Goal: Task Accomplishment & Management: Manage account settings

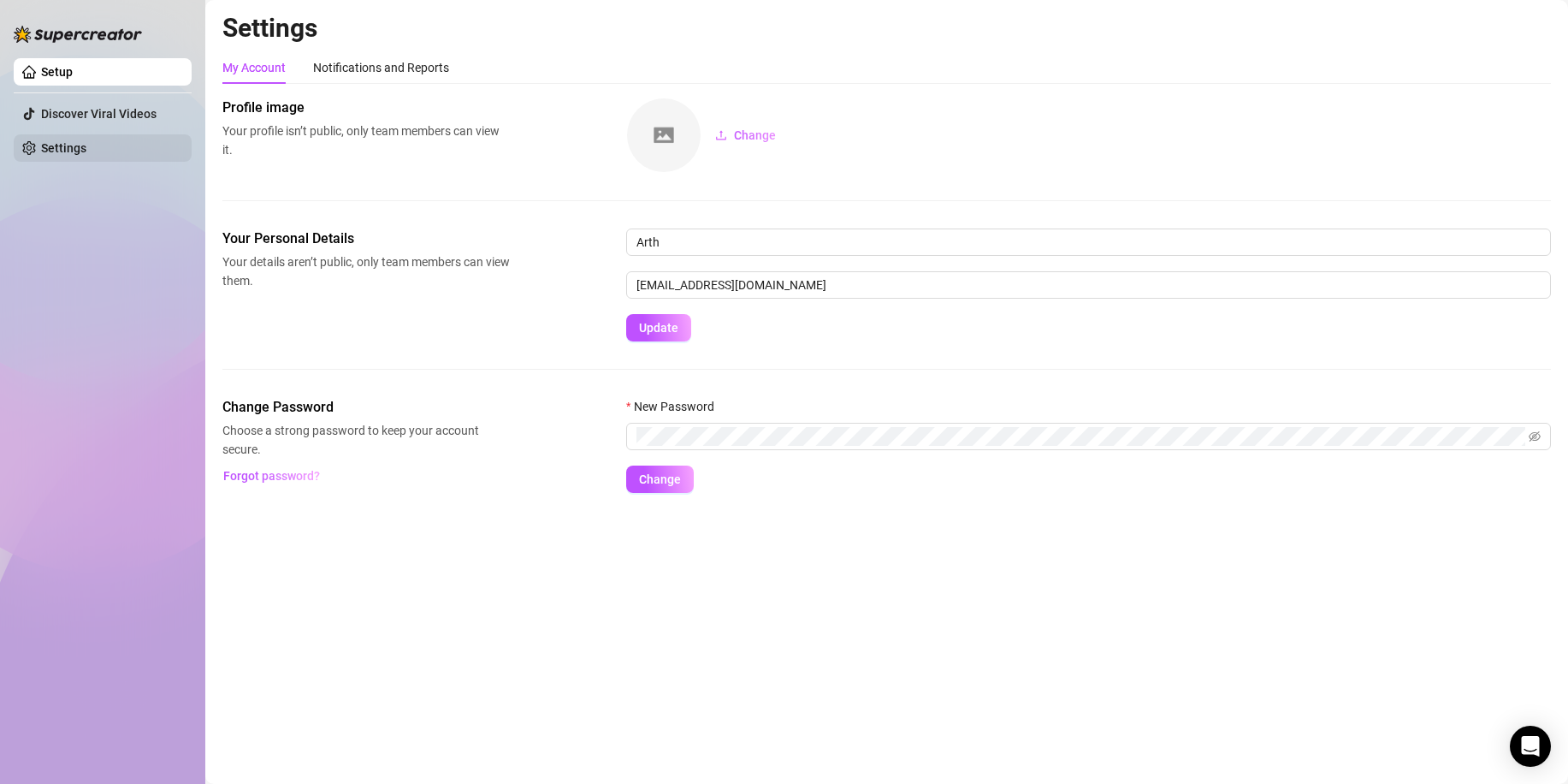
click at [86, 144] on link "Settings" at bounding box center [64, 148] width 45 height 14
click at [73, 75] on link "Setup" at bounding box center [57, 71] width 32 height 14
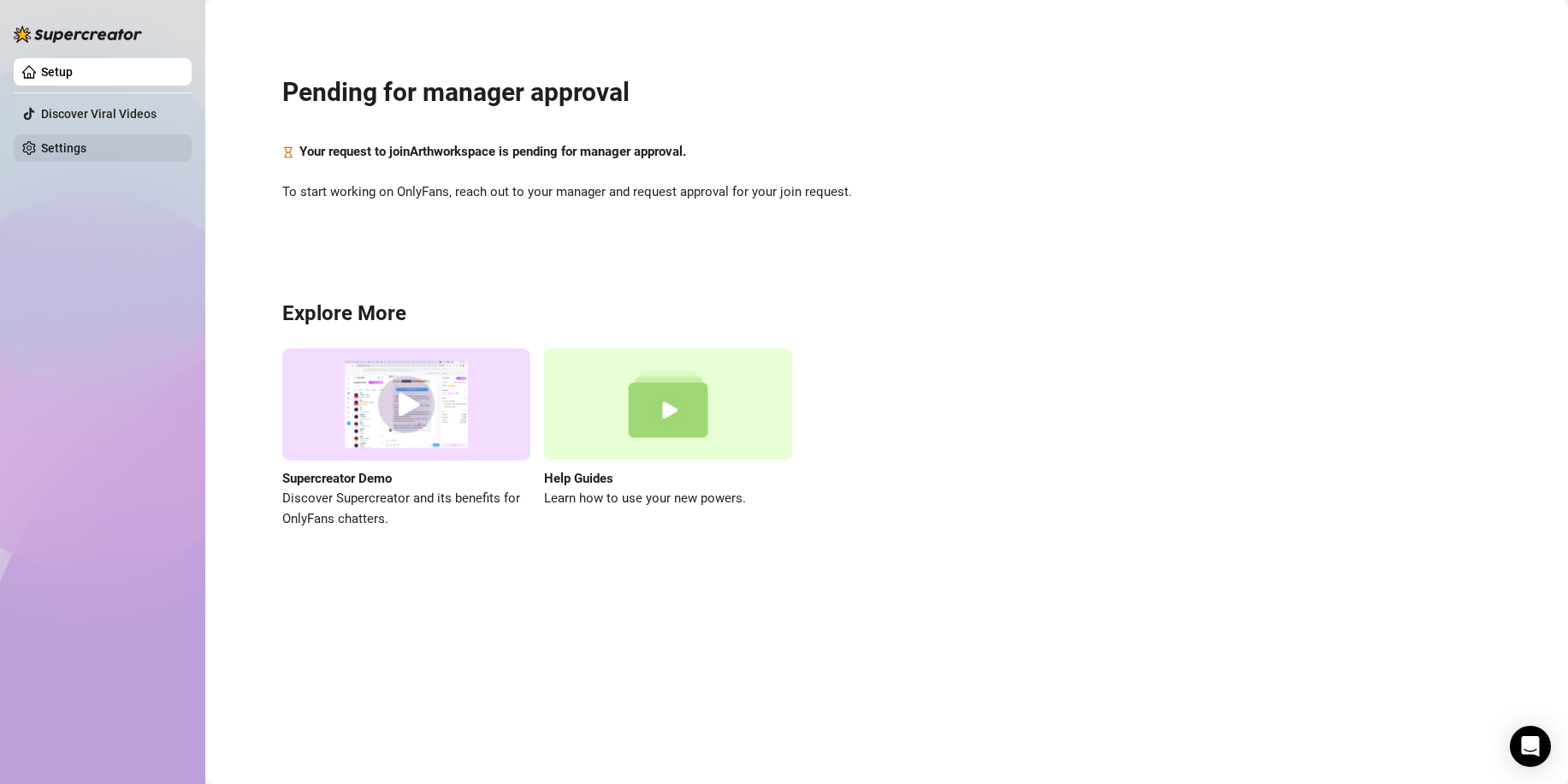
click at [86, 155] on link "Settings" at bounding box center [64, 148] width 45 height 14
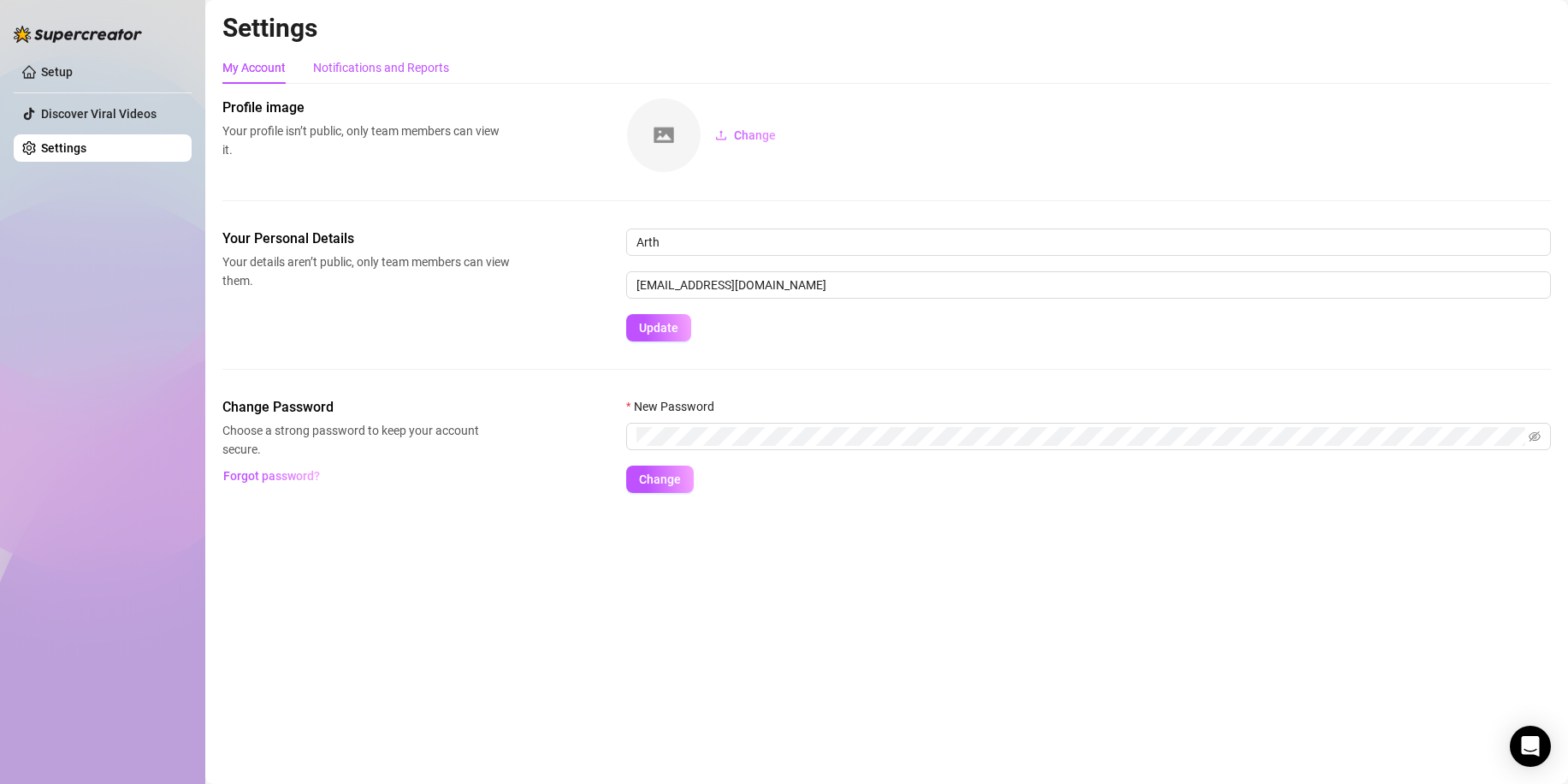
click at [431, 69] on div "Notifications and Reports" at bounding box center [381, 68] width 136 height 19
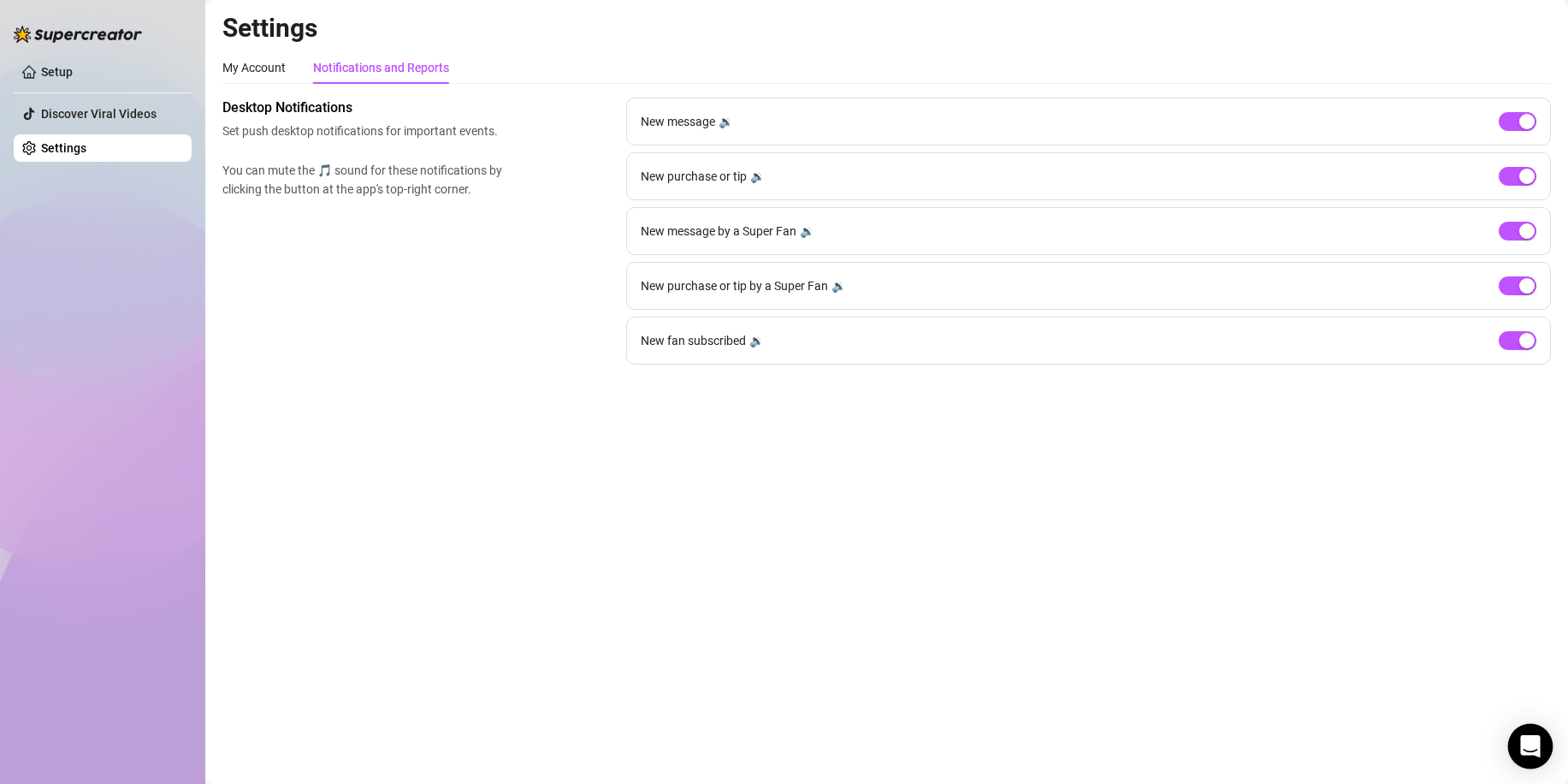
click at [1541, 751] on div "Open Intercom Messenger" at bounding box center [1531, 747] width 45 height 45
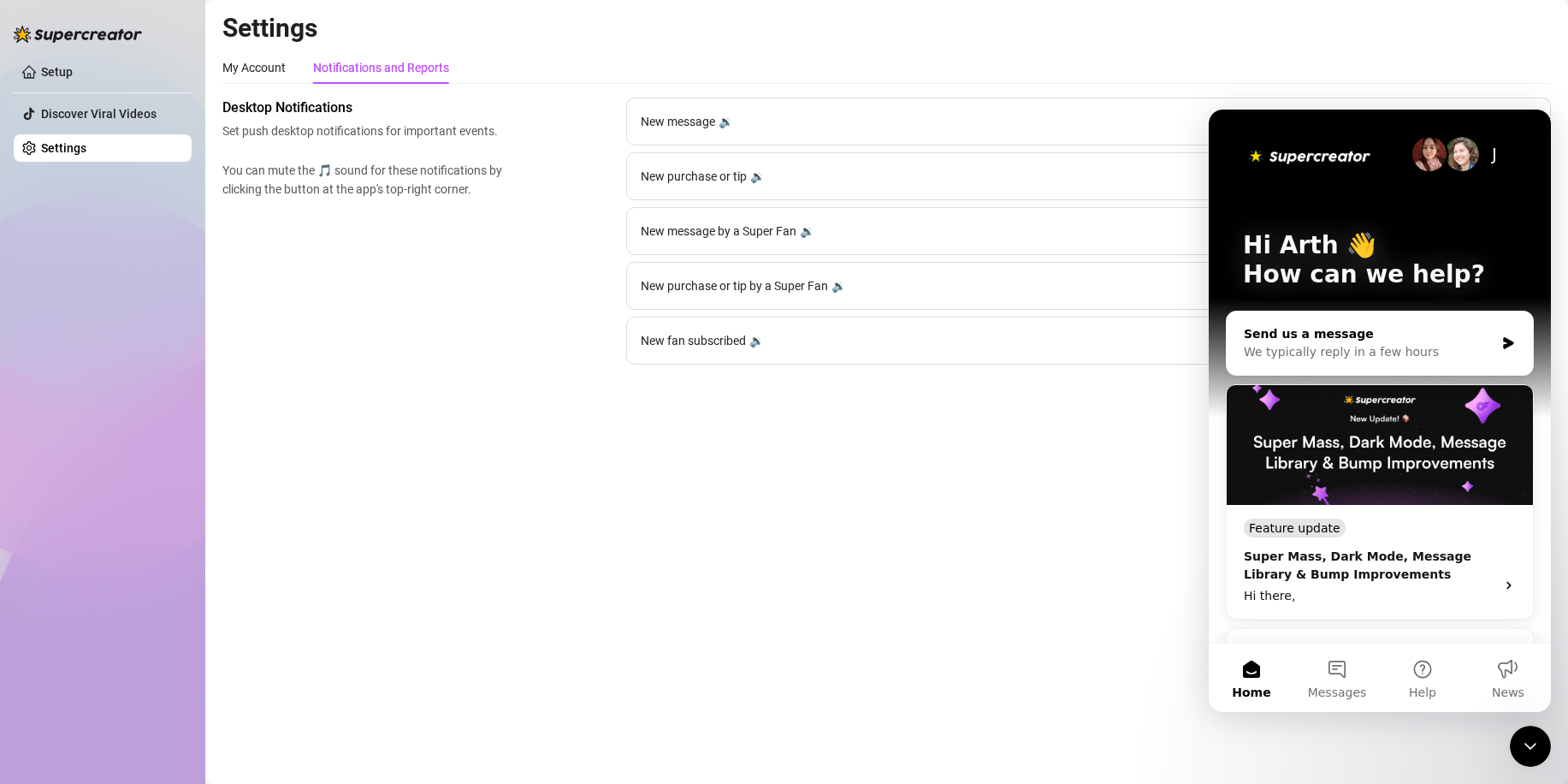
click at [1325, 342] on div "Send us a message" at bounding box center [1369, 334] width 250 height 18
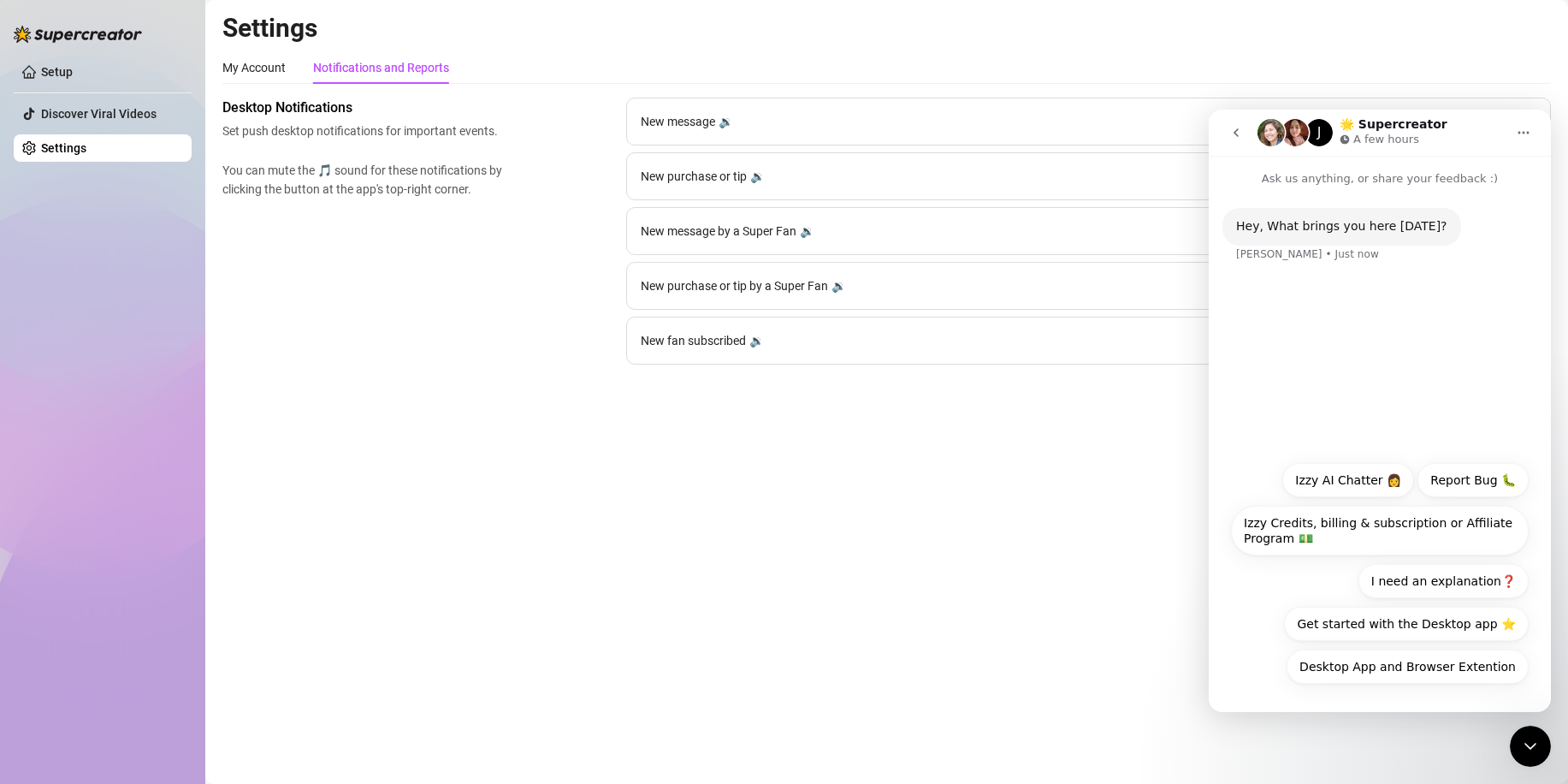
click at [1282, 597] on div "Desktop App and Browser Extention Izzy AI Chatter 👩 Report Bug 🐛 Izzy Credits, …" at bounding box center [1380, 578] width 298 height 230
click at [1286, 300] on div "Hey, What brings you here [DATE]? [PERSON_NAME] • Just now" at bounding box center [1380, 319] width 342 height 264
click at [1511, 132] on button "Home" at bounding box center [1524, 132] width 32 height 32
click at [1405, 317] on div "Hey, What brings you here [DATE]? [PERSON_NAME] • Just now" at bounding box center [1380, 319] width 342 height 264
click at [1460, 171] on p "Ask us anything, or share your feedback :)" at bounding box center [1380, 171] width 342 height 32
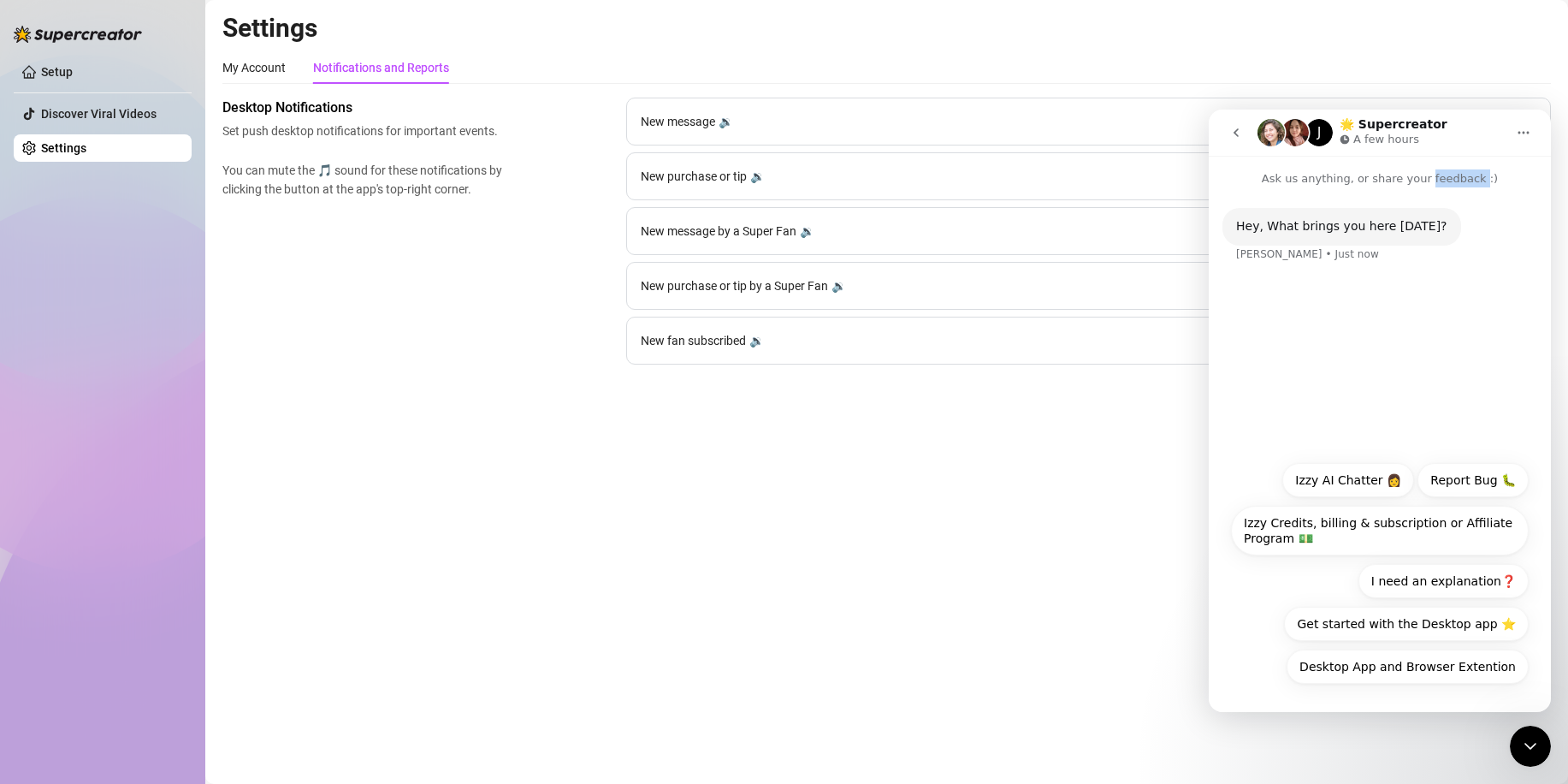
click at [1460, 171] on p "Ask us anything, or share your feedback :)" at bounding box center [1380, 171] width 342 height 32
click at [1508, 189] on div "Hey, What brings you here [DATE]? [PERSON_NAME] • Just now" at bounding box center [1380, 235] width 342 height 96
click at [1494, 180] on p "Ask us anything, or share your feedback :)" at bounding box center [1380, 171] width 342 height 32
click at [1516, 133] on button "Home" at bounding box center [1524, 132] width 32 height 32
click at [1488, 178] on div "Expand window" at bounding box center [1489, 176] width 94 height 18
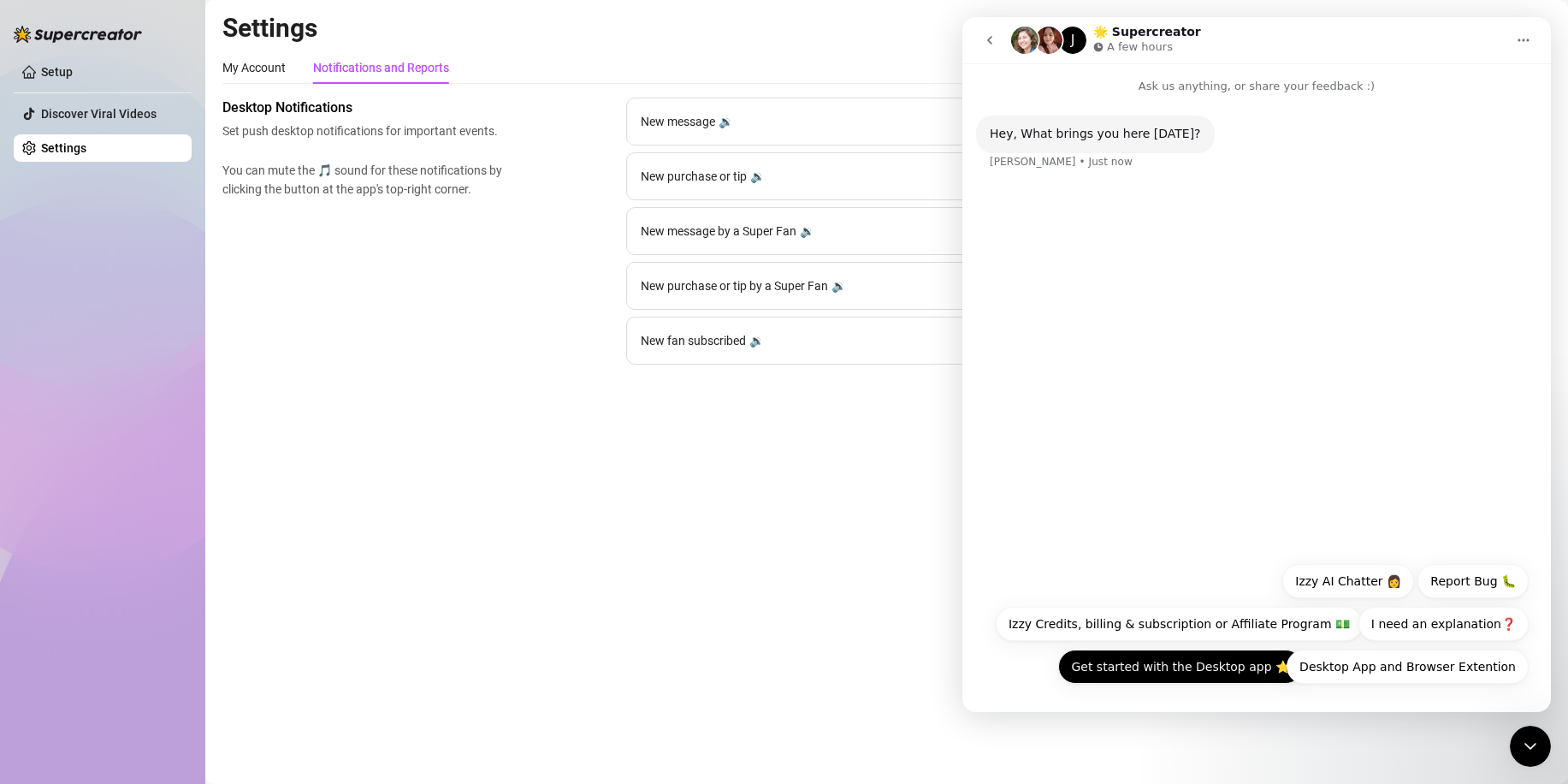
click at [1242, 674] on button "Get started with the Desktop app ⭐️" at bounding box center [1181, 667] width 245 height 34
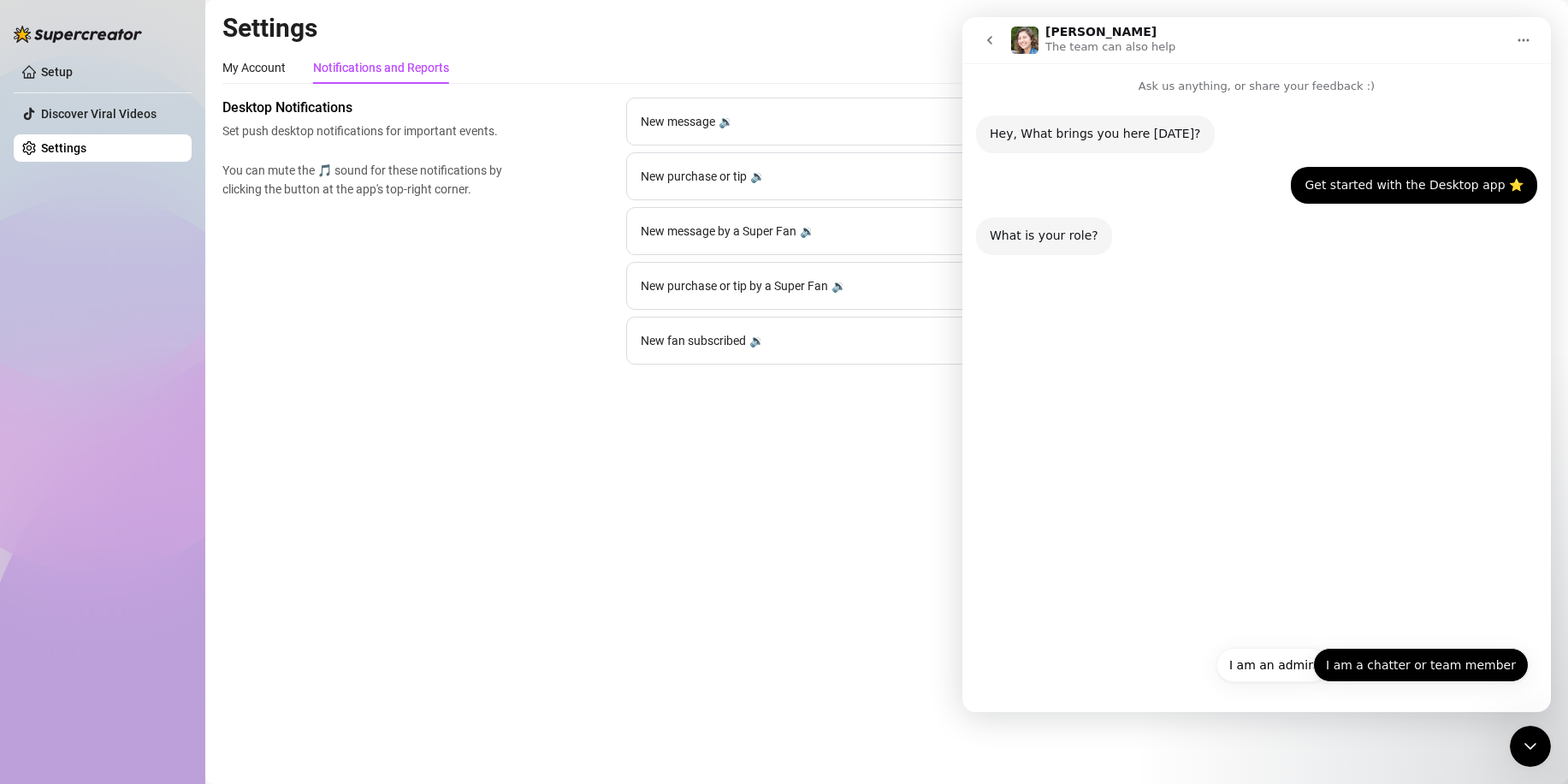
click at [1447, 672] on button "I am a chatter or team member" at bounding box center [1420, 665] width 215 height 34
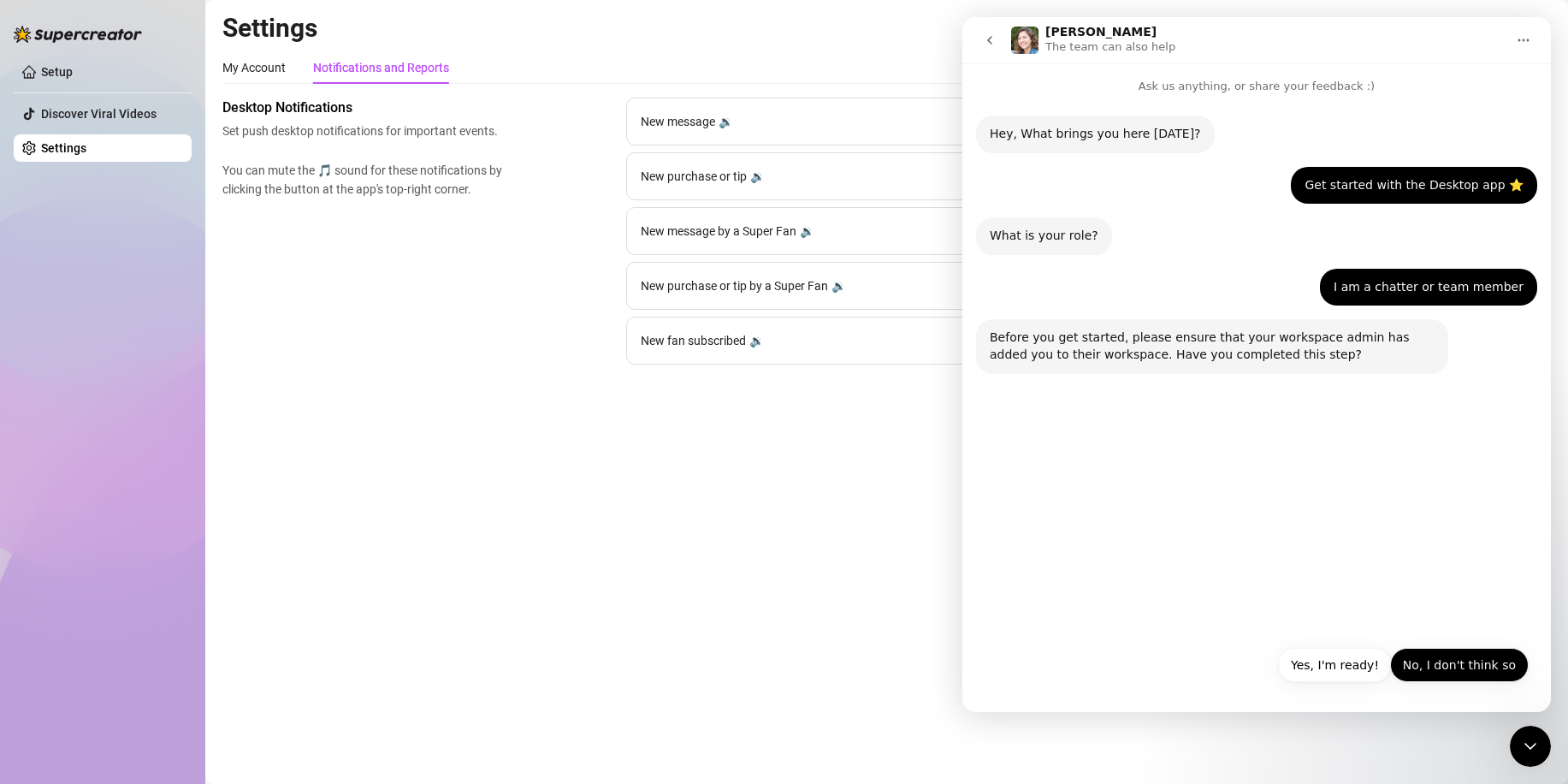
click at [1443, 664] on button "No, I don't think so" at bounding box center [1459, 665] width 139 height 34
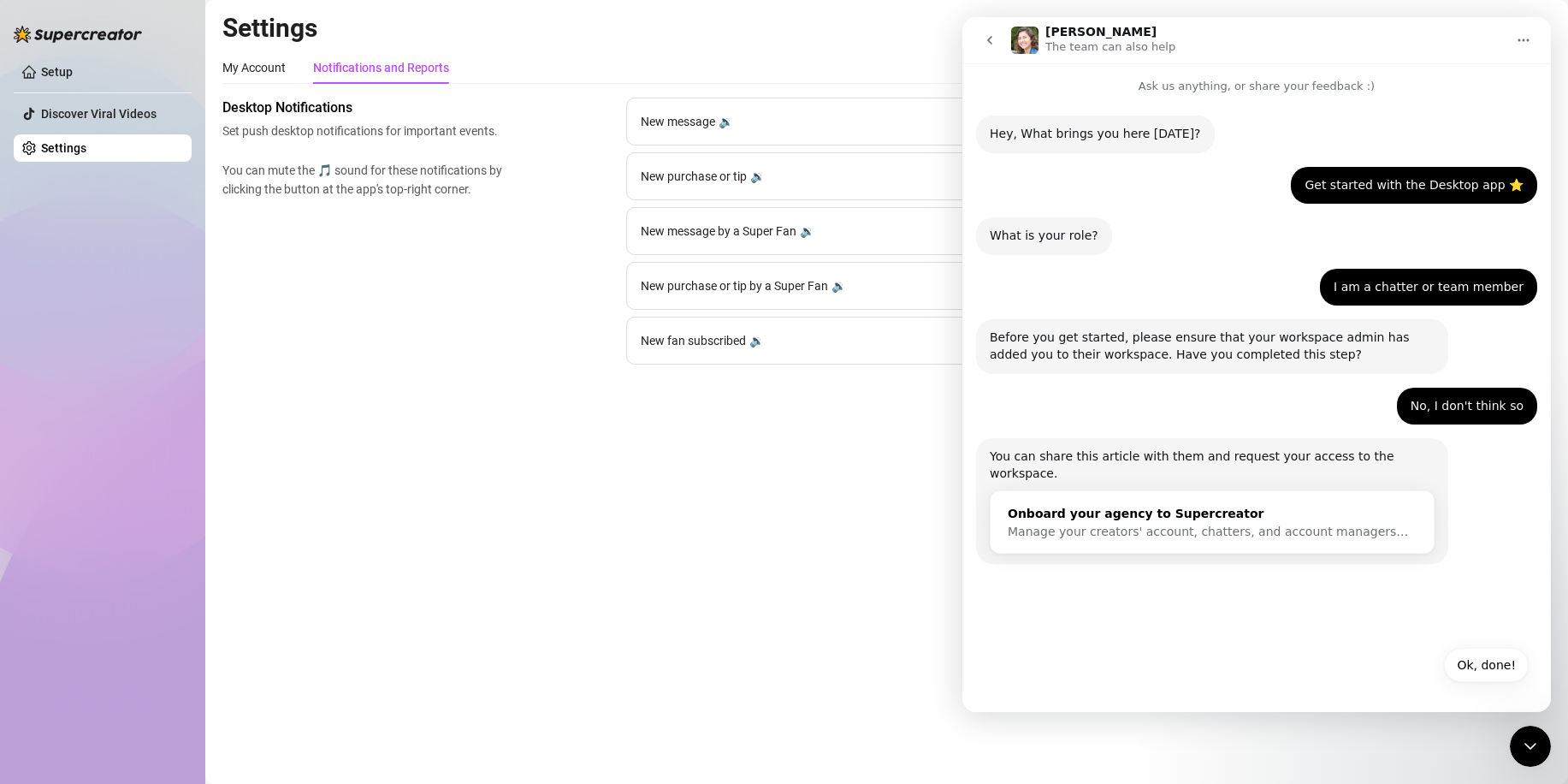
click at [1149, 524] on span "Manage your creators' account, chatters, and account managers…" at bounding box center [1208, 531] width 401 height 14
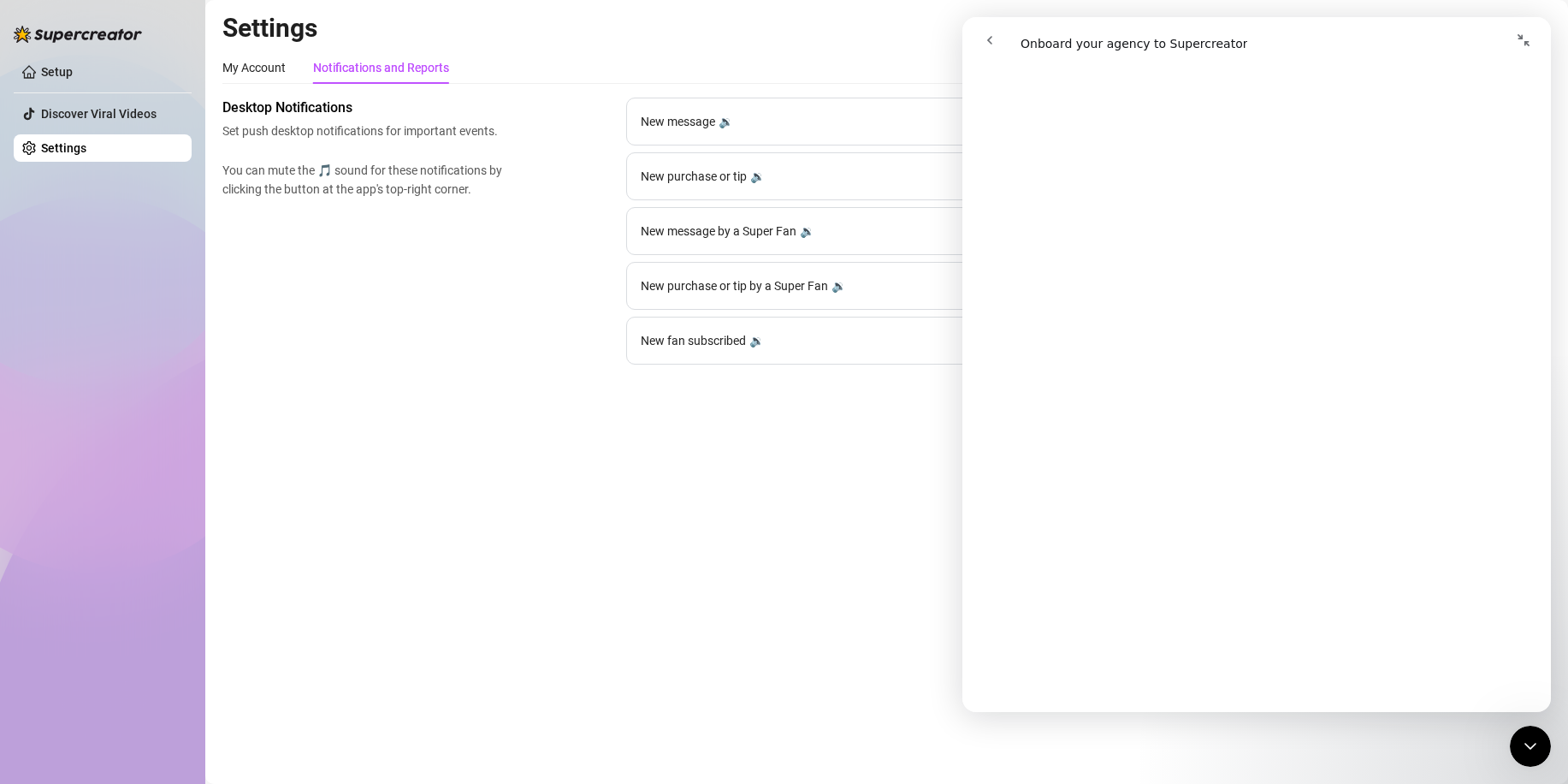
scroll to position [433, 0]
click at [815, 472] on main "Settings My Account Notifications and Reports Profile image Your profile isn’t …" at bounding box center [886, 392] width 1363 height 784
click at [1533, 47] on button "Collapse window" at bounding box center [1524, 41] width 32 height 32
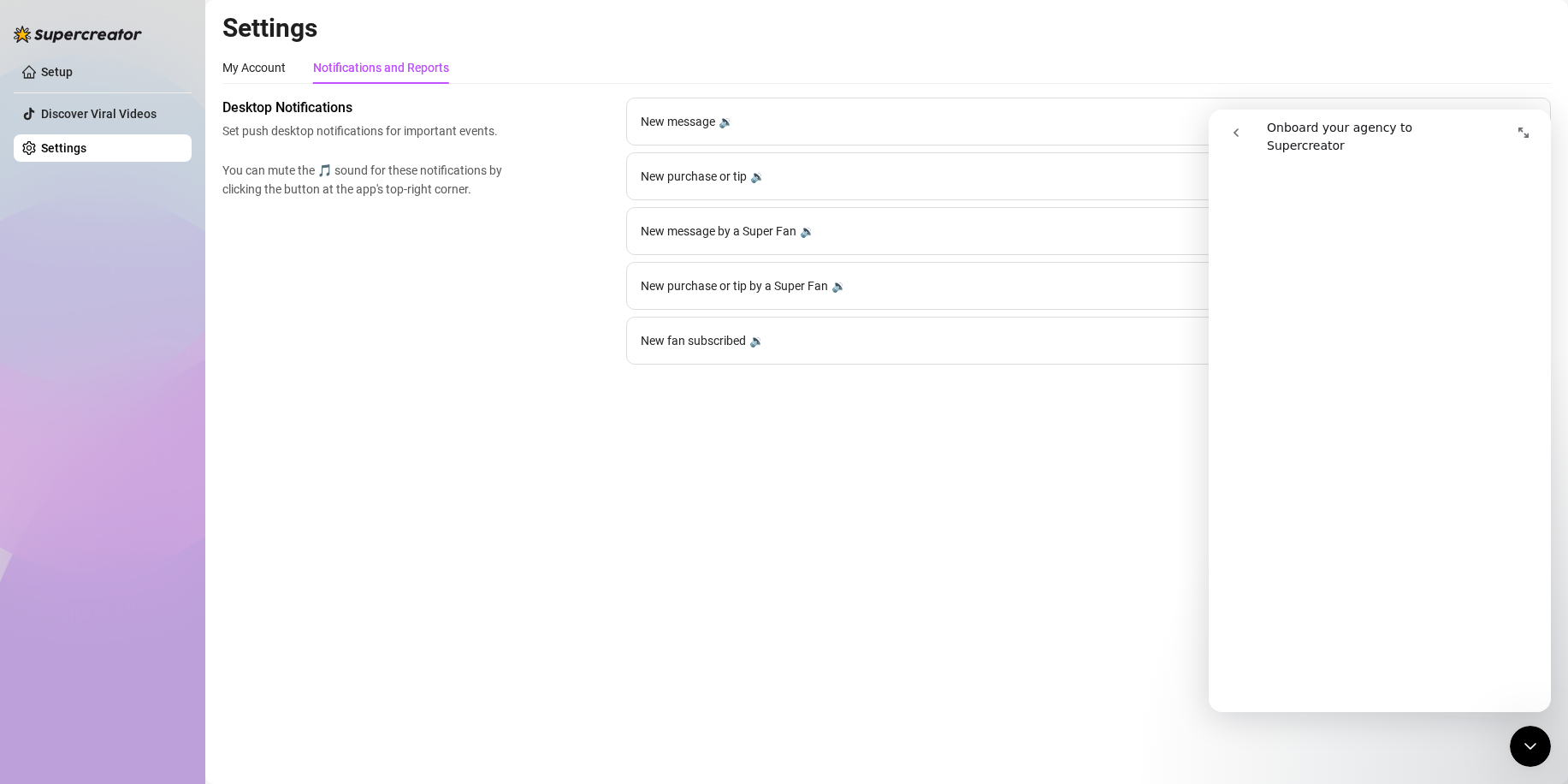
scroll to position [428, 0]
click at [1239, 79] on div "My Account Notifications and Reports" at bounding box center [886, 68] width 1328 height 32
click at [1541, 755] on div "Close Intercom Messenger" at bounding box center [1530, 746] width 41 height 41
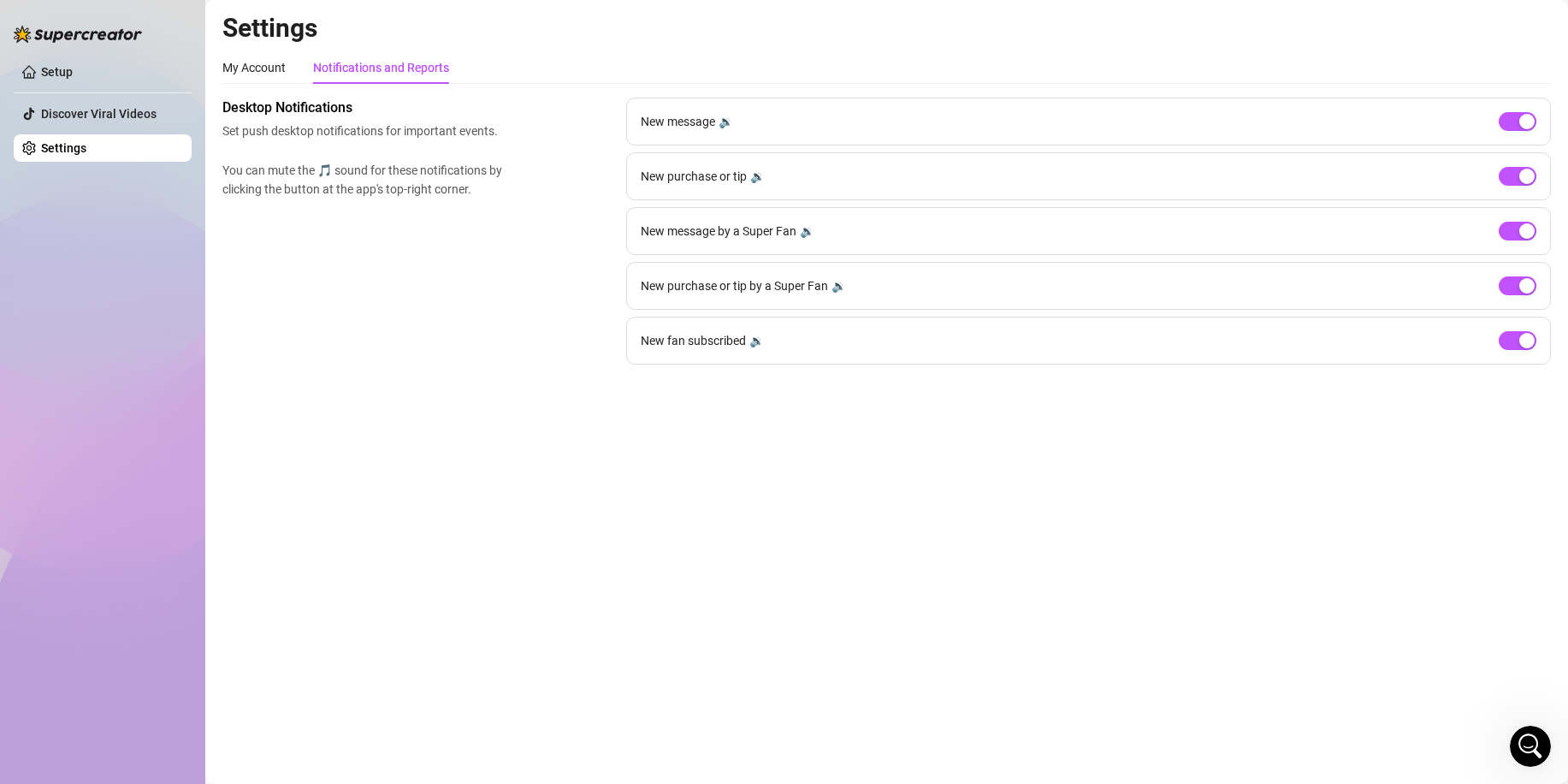
scroll to position [0, 0]
click at [501, 264] on div "Desktop Notifications Set push desktop notifications for important events. You …" at bounding box center [886, 231] width 1328 height 267
click at [273, 67] on div "My Account" at bounding box center [254, 68] width 63 height 19
